Goal: Find specific page/section: Find specific page/section

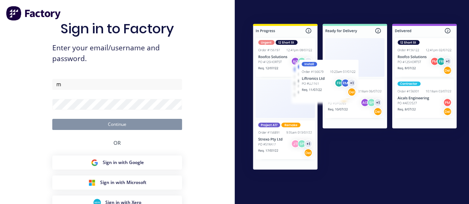
click at [104, 85] on input "m" at bounding box center [117, 84] width 130 height 11
type input "[PERSON_NAME][EMAIL_ADDRESS][DOMAIN_NAME]"
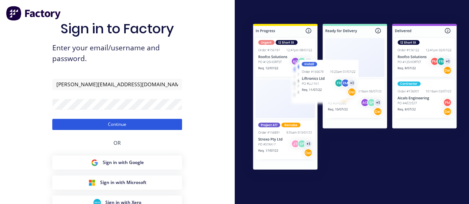
click at [106, 122] on button "Continue" at bounding box center [117, 124] width 130 height 11
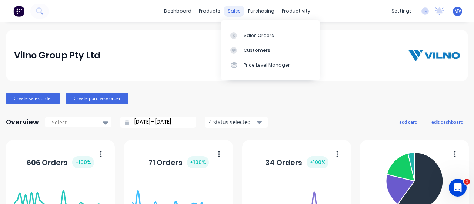
click at [229, 12] on div "sales" at bounding box center [234, 11] width 20 height 11
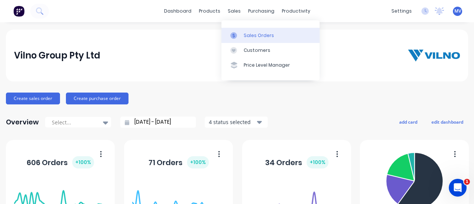
click at [244, 34] on div "Sales Orders" at bounding box center [259, 35] width 30 height 7
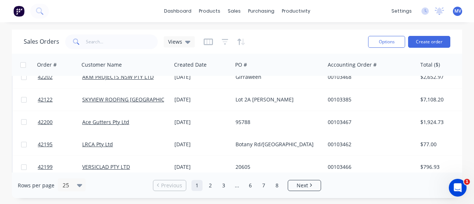
scroll to position [469, 0]
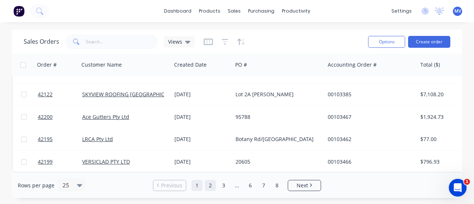
click at [213, 183] on link "2" at bounding box center [210, 185] width 11 height 11
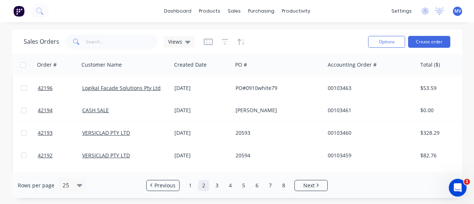
scroll to position [0, 0]
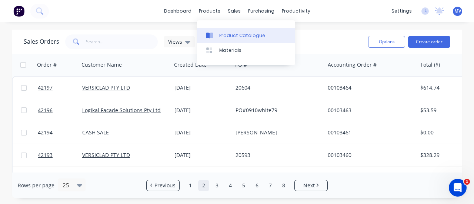
click at [228, 34] on div "Product Catalogue" at bounding box center [242, 35] width 46 height 7
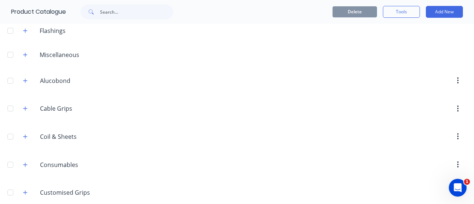
scroll to position [74, 0]
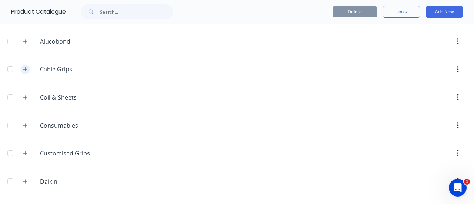
click at [28, 68] on button "button" at bounding box center [25, 69] width 9 height 9
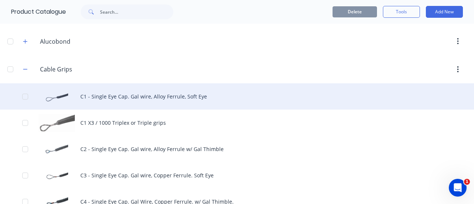
click at [115, 92] on div "C1 - Single Eye Cap. Gal wire, Alloy Ferrule, Soft Eye" at bounding box center [237, 96] width 474 height 26
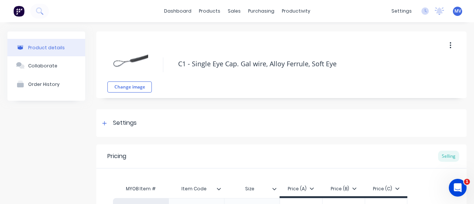
type textarea "x"
